Goal: Information Seeking & Learning: Learn about a topic

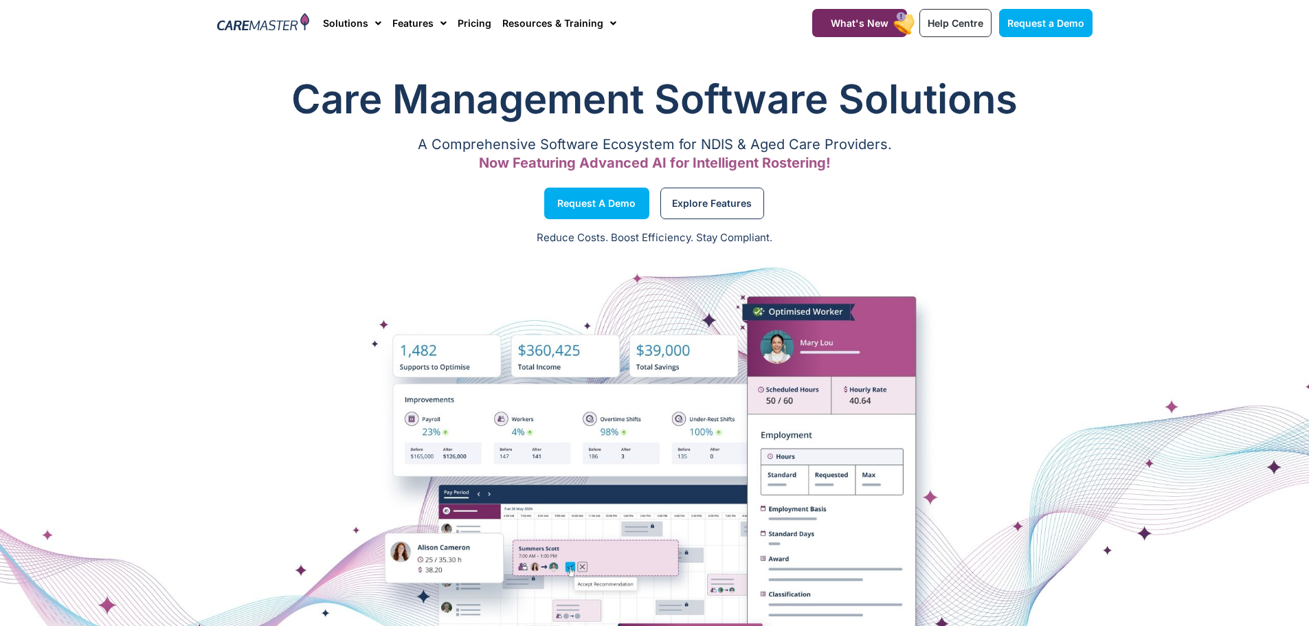
click at [159, 248] on div "Reduce Costs. Boost Efficiency. Stay Compliant." at bounding box center [654, 239] width 1309 height 34
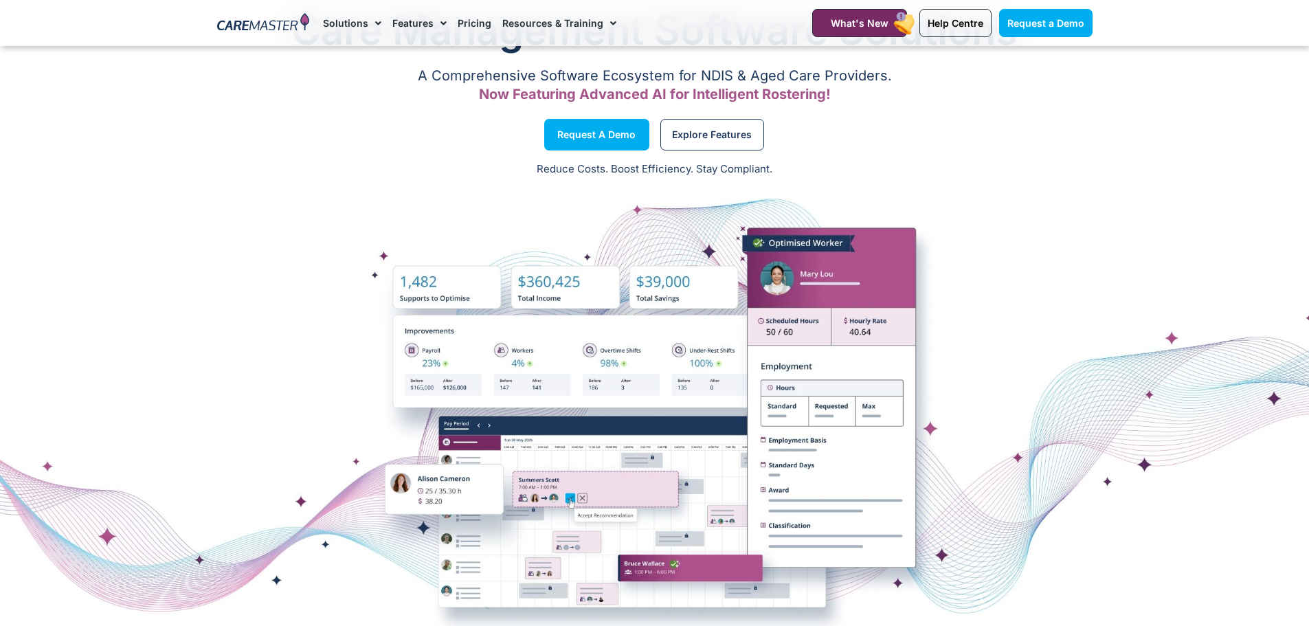
scroll to position [137, 0]
